Goal: Information Seeking & Learning: Find specific fact

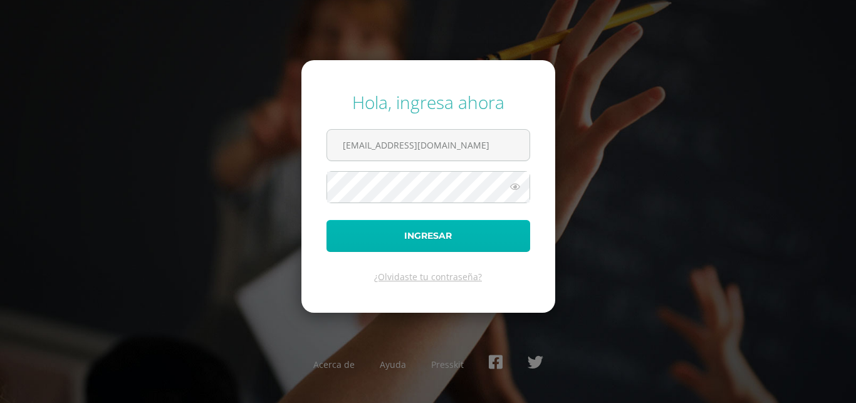
click at [421, 236] on button "Ingresar" at bounding box center [428, 236] width 204 height 32
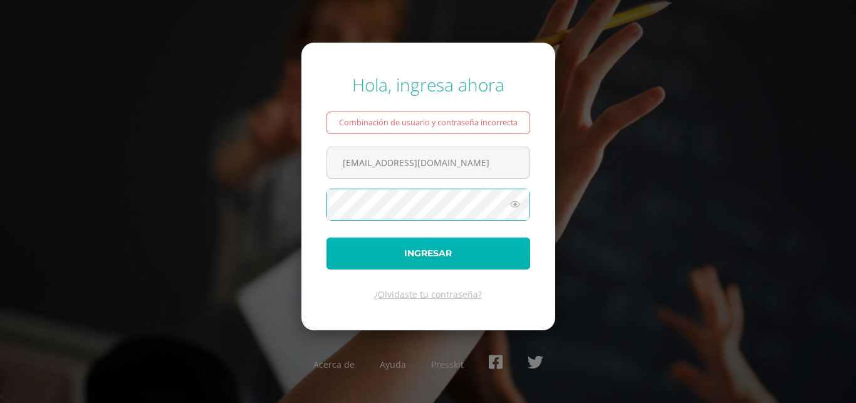
click at [437, 259] on button "Ingresar" at bounding box center [428, 253] width 204 height 32
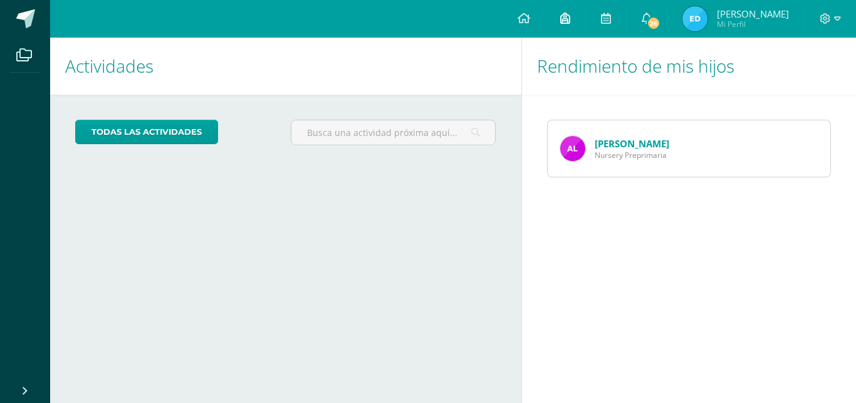
click at [567, 27] on link at bounding box center [565, 19] width 40 height 38
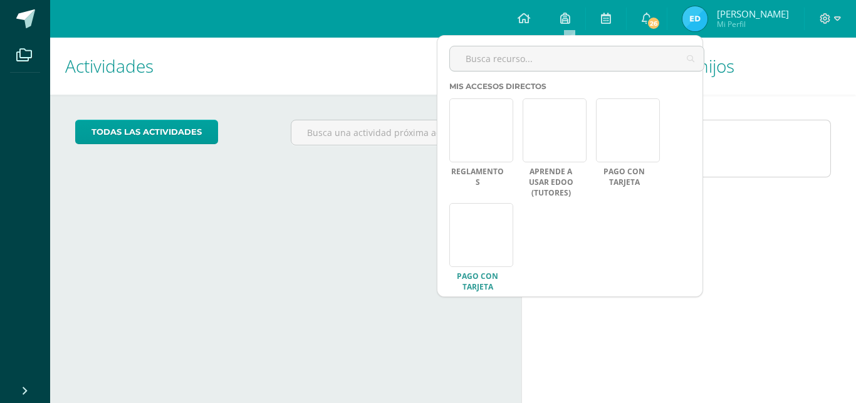
click at [487, 276] on link "PAGO CON TARJETA" at bounding box center [477, 281] width 56 height 21
click at [786, 244] on div "Rendimiento de mis hijos Alejandra Leal Nursery Preprimaria" at bounding box center [691, 220] width 340 height 365
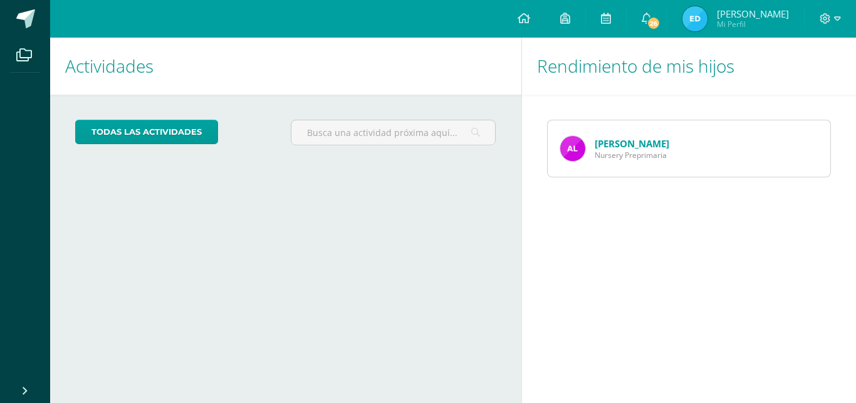
click at [740, 23] on span "Mi Perfil" at bounding box center [753, 24] width 72 height 11
click at [702, 21] on img at bounding box center [694, 18] width 25 height 25
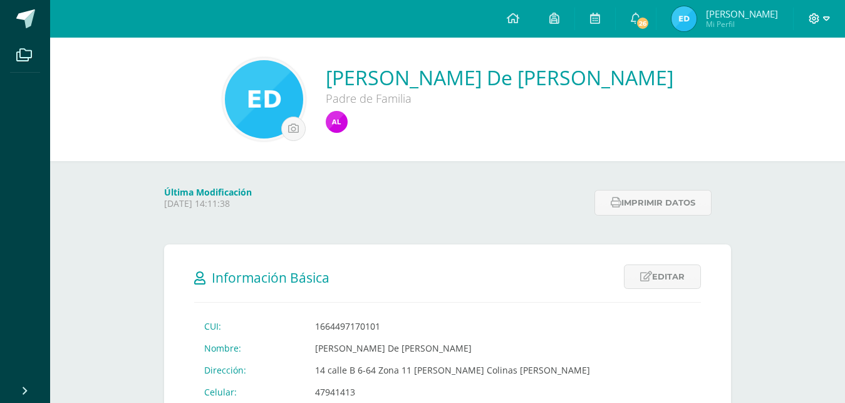
click at [819, 15] on icon at bounding box center [814, 18] width 11 height 11
click at [684, 82] on div "[PERSON_NAME] De [PERSON_NAME] Padre de Familia" at bounding box center [447, 99] width 775 height 83
click at [723, 28] on span "Mi Perfil" at bounding box center [742, 24] width 72 height 11
click at [719, 19] on span "[PERSON_NAME]" at bounding box center [742, 14] width 72 height 13
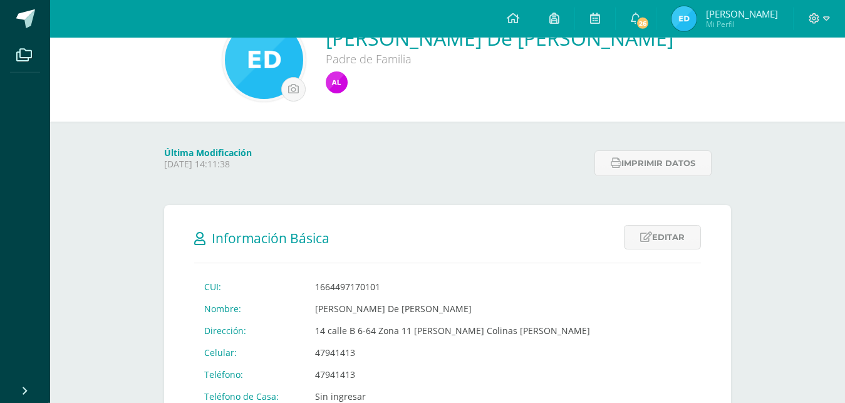
scroll to position [64, 0]
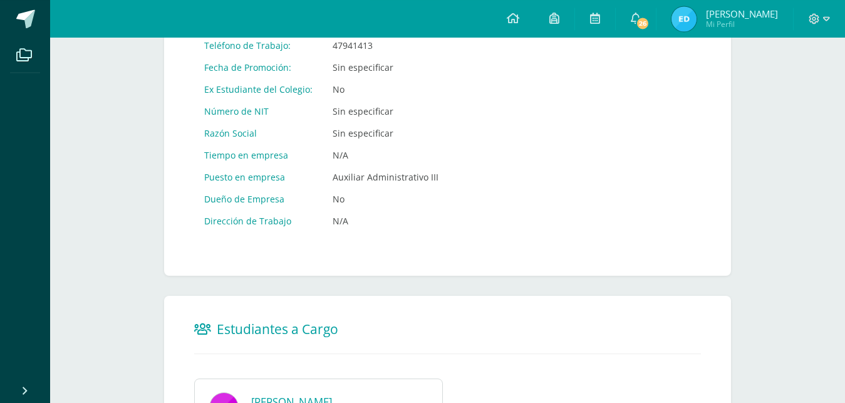
scroll to position [656, 0]
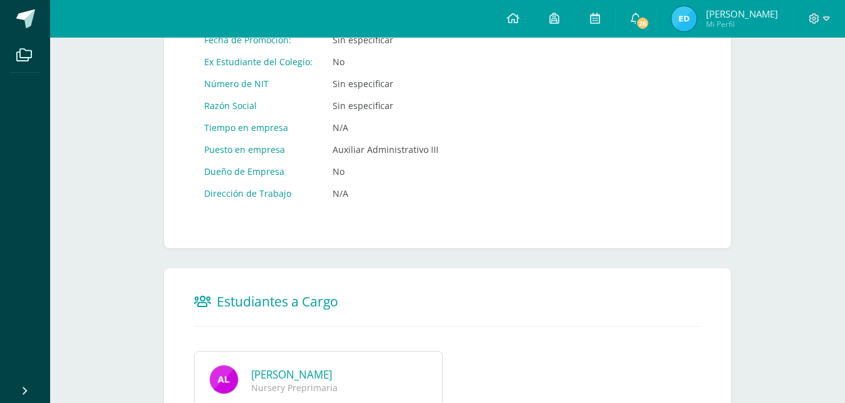
click at [270, 367] on link "Alejandra Mariandré Leal De León" at bounding box center [291, 374] width 81 height 14
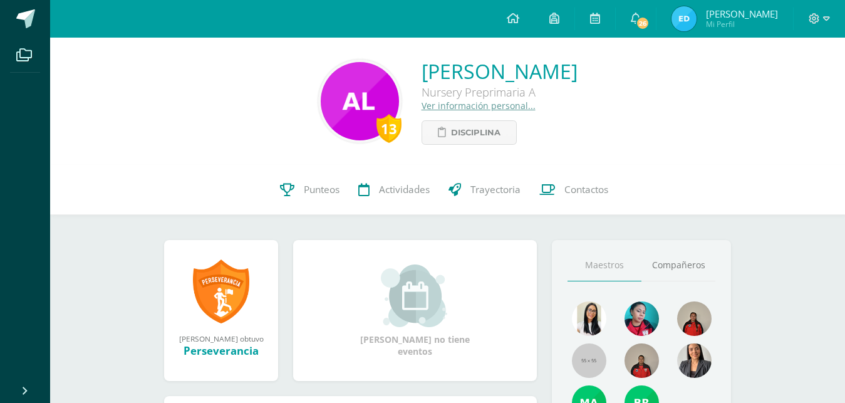
click at [422, 107] on link "Ver información personal..." at bounding box center [479, 106] width 114 height 12
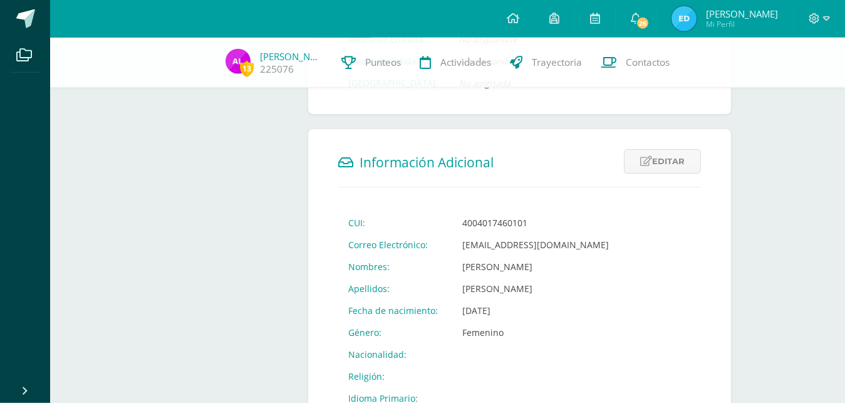
scroll to position [383, 0]
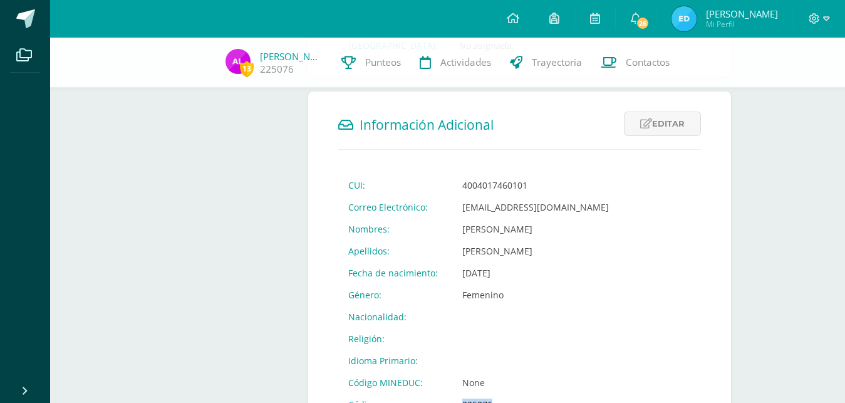
drag, startPoint x: 460, startPoint y: 331, endPoint x: 491, endPoint y: 337, distance: 31.3
click at [491, 393] on td "225076" at bounding box center [535, 404] width 167 height 22
copy td "225076"
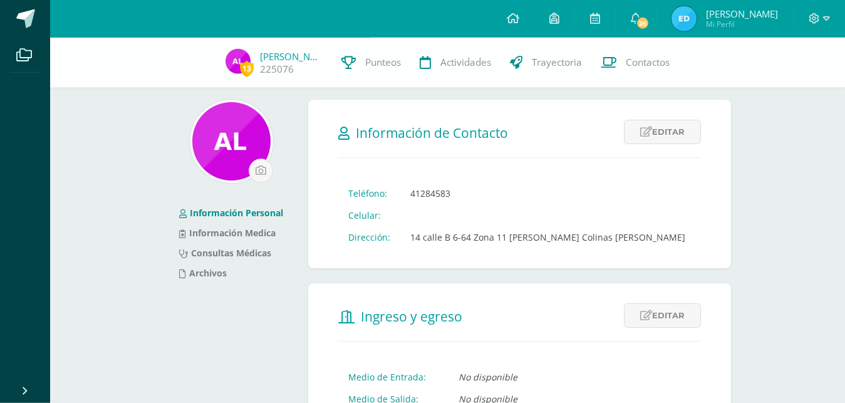
scroll to position [0, 0]
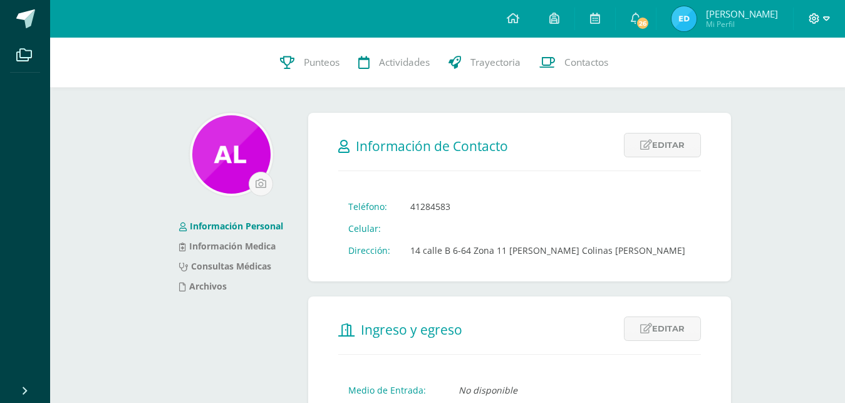
click at [827, 16] on icon at bounding box center [826, 18] width 7 height 11
click at [790, 88] on span "Cerrar sesión" at bounding box center [787, 86] width 56 height 12
